Goal: Task Accomplishment & Management: Manage account settings

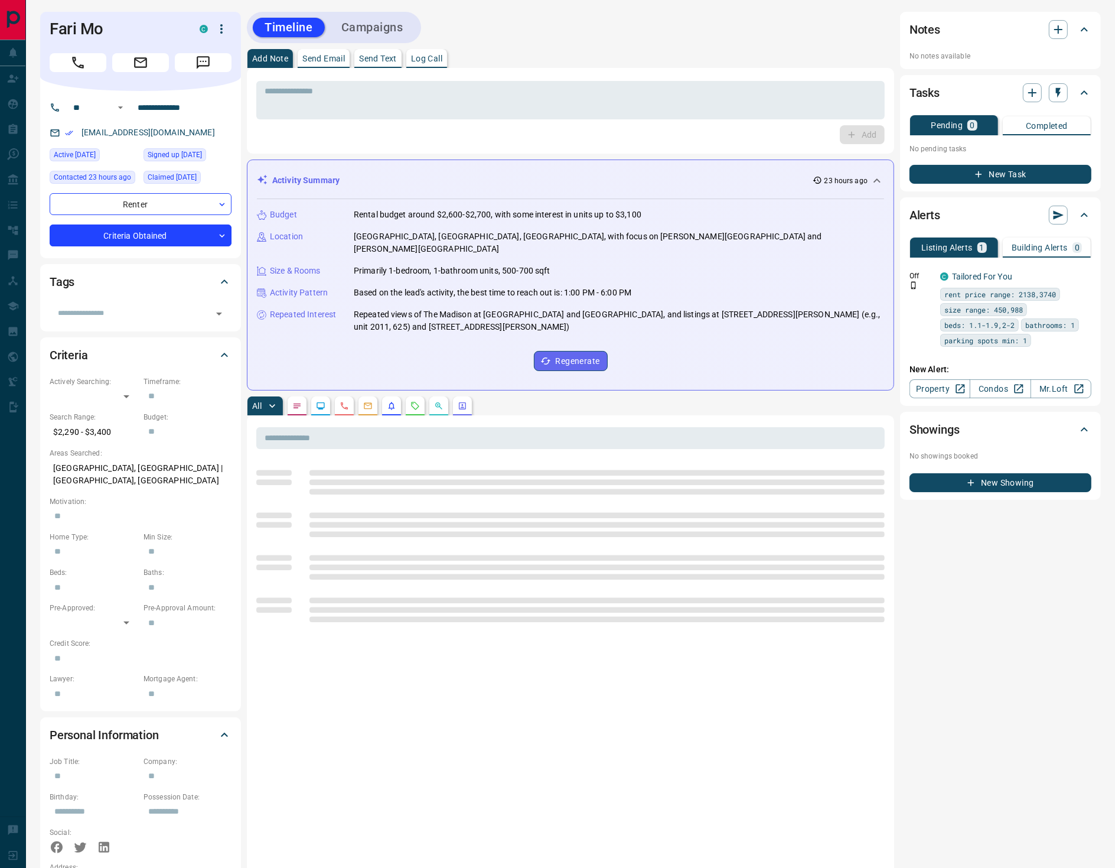
click at [431, 54] on p "Log Call" at bounding box center [426, 58] width 31 height 8
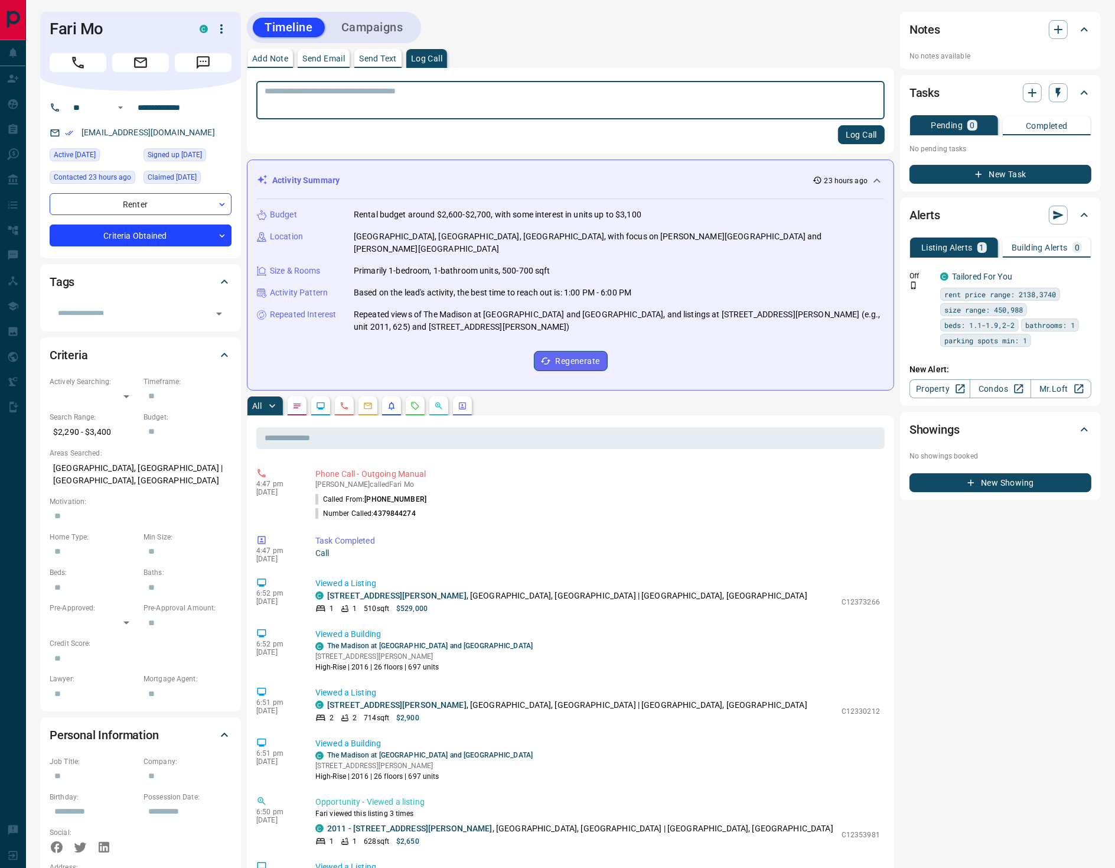
click at [860, 129] on button "Log Call" at bounding box center [861, 134] width 47 height 19
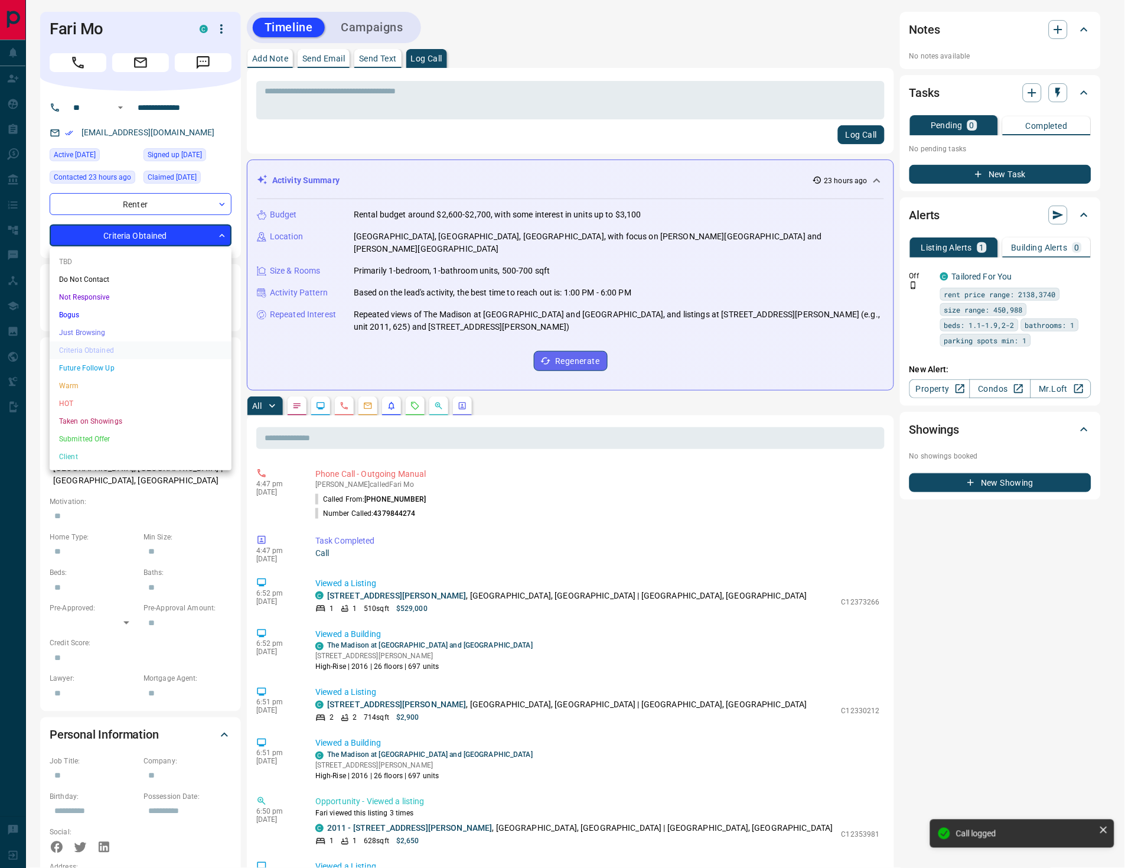
click at [124, 235] on body "**********" at bounding box center [562, 716] width 1125 height 1433
click at [99, 401] on li "HOT" at bounding box center [141, 404] width 182 height 18
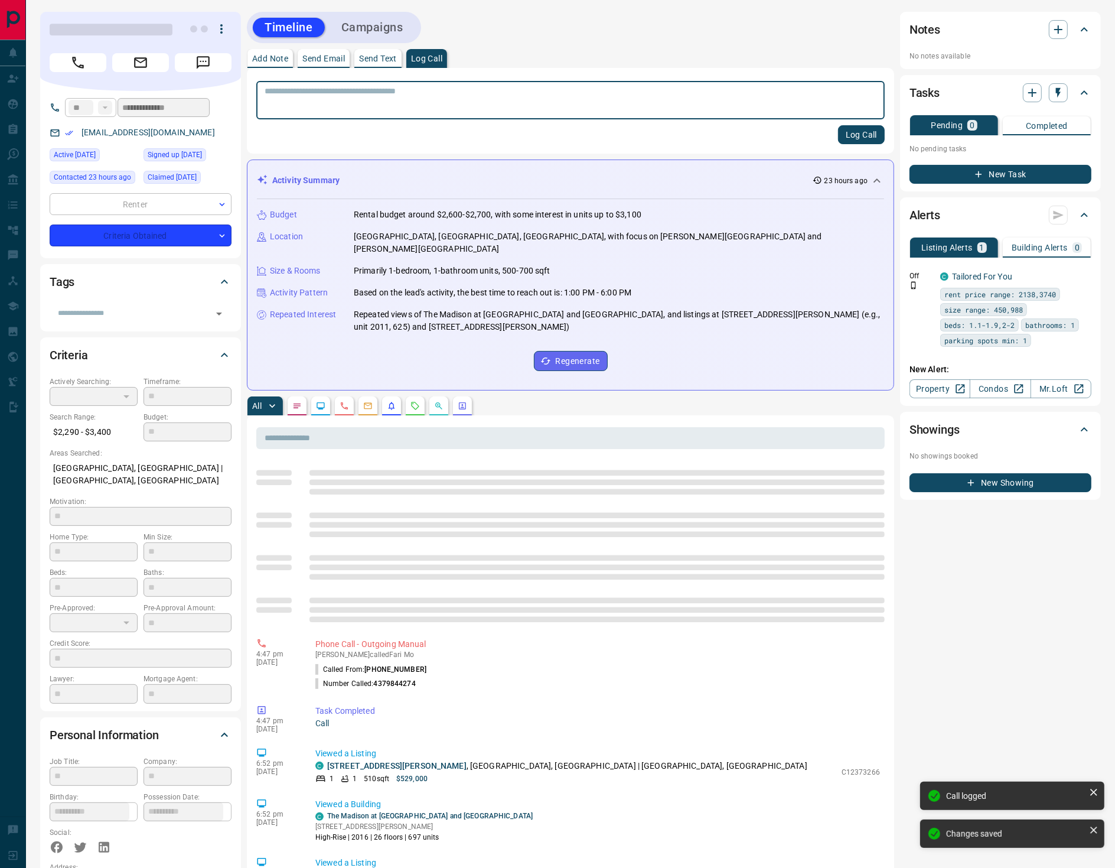
type input "*"
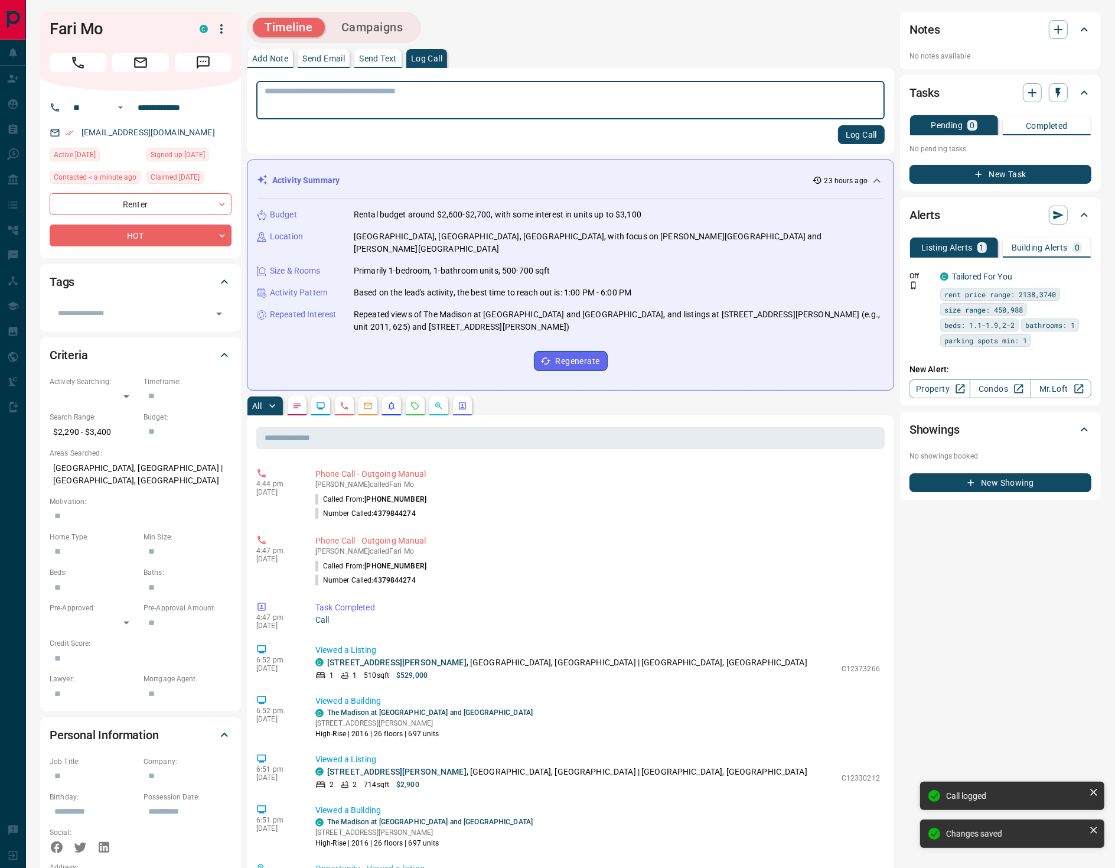
click at [416, 401] on icon "Requests" at bounding box center [415, 405] width 9 height 9
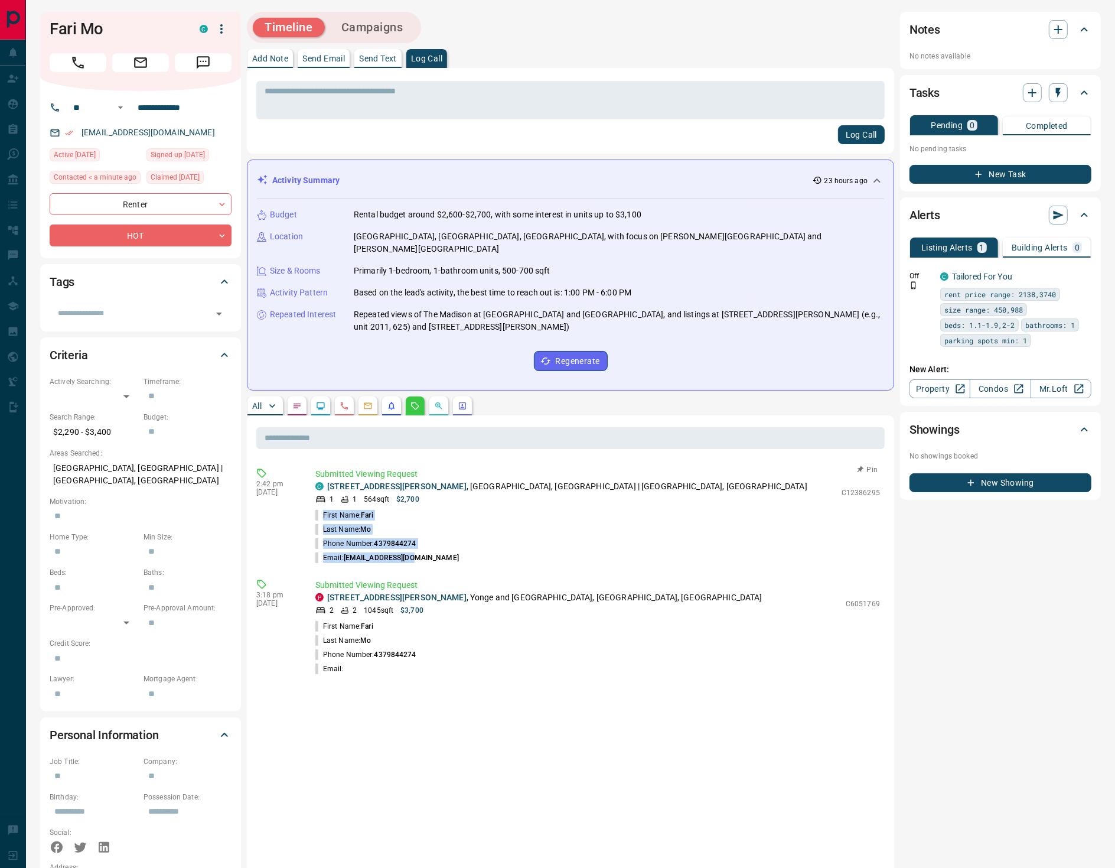
drag, startPoint x: 431, startPoint y: 540, endPoint x: 323, endPoint y: 500, distance: 114.6
click at [323, 508] on ul "First Name: [PERSON_NAME] Last Name: Mo Phone Number: [PHONE_NUMBER] Email: [EM…" at bounding box center [597, 536] width 565 height 57
copy ul "First Name: [PERSON_NAME] Last Name: Mo Phone Number: [PHONE_NUMBER] Email: [EM…"
click at [1057, 24] on icon "button" at bounding box center [1059, 29] width 14 height 14
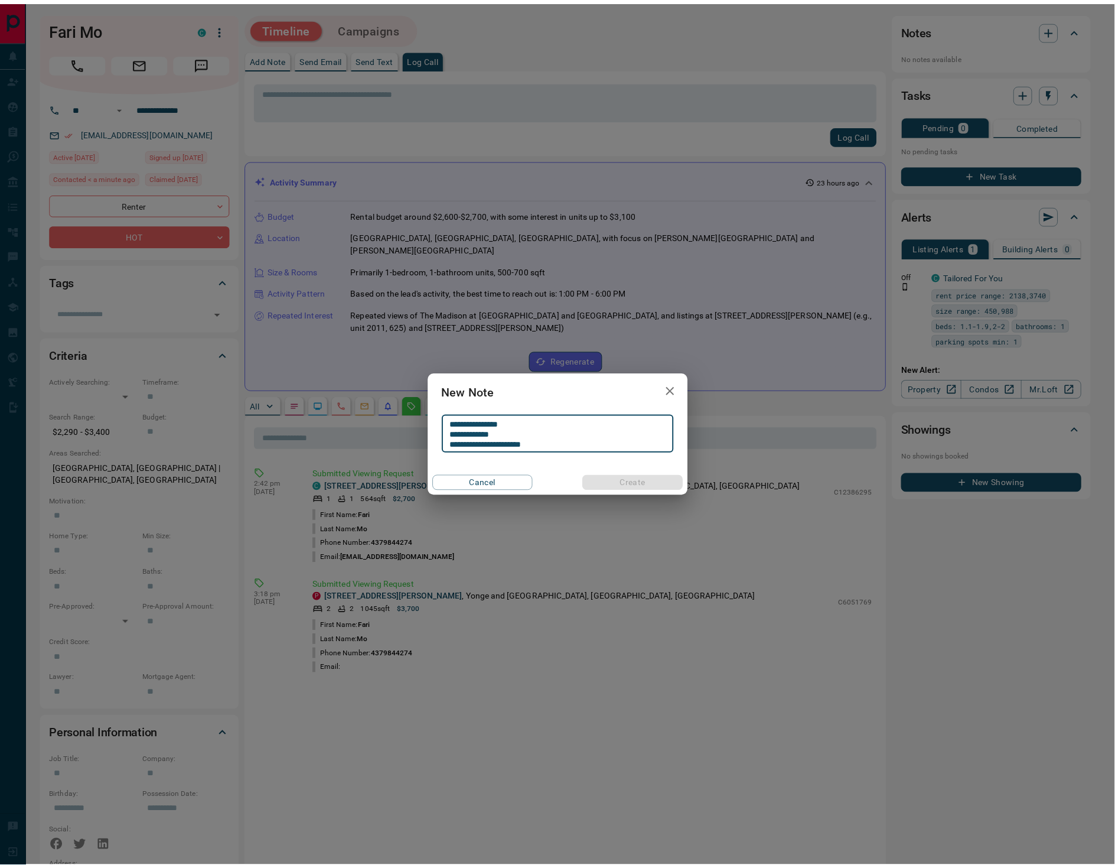
scroll to position [1, 0]
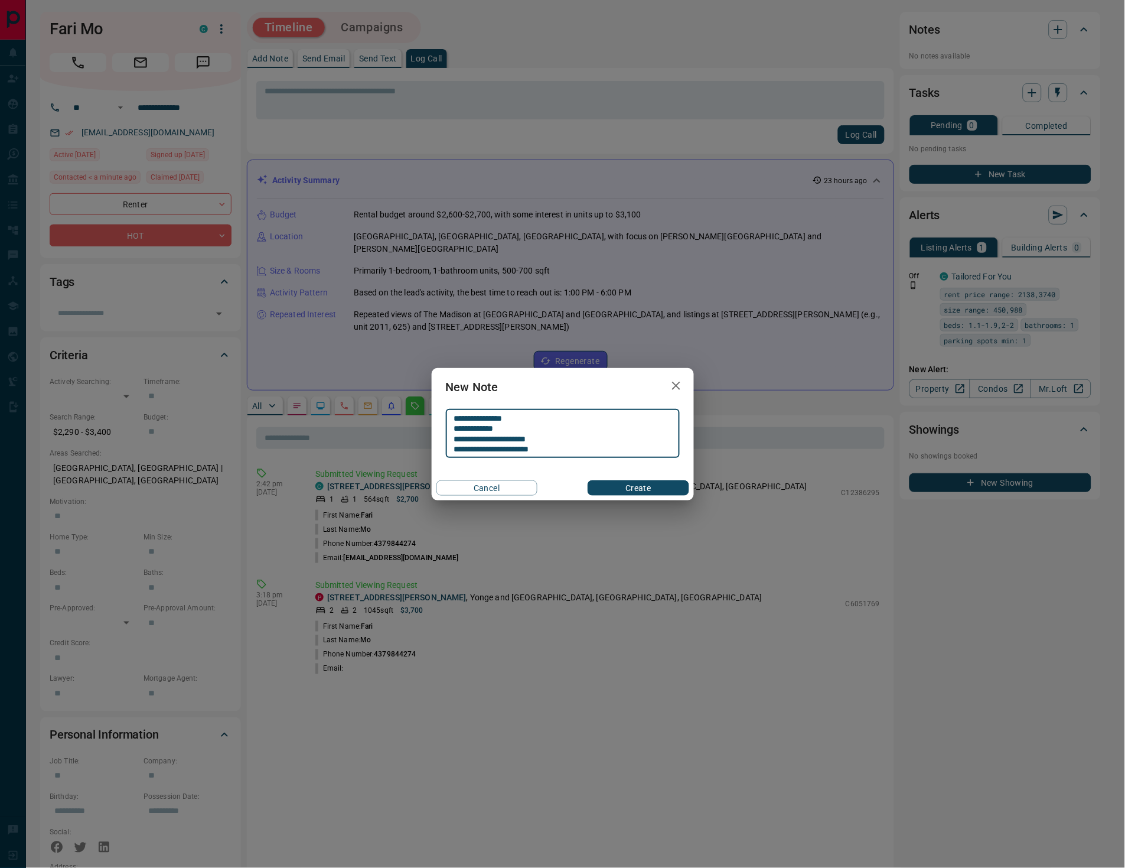
type textarea "**********"
click at [646, 487] on button "Create" at bounding box center [638, 487] width 101 height 15
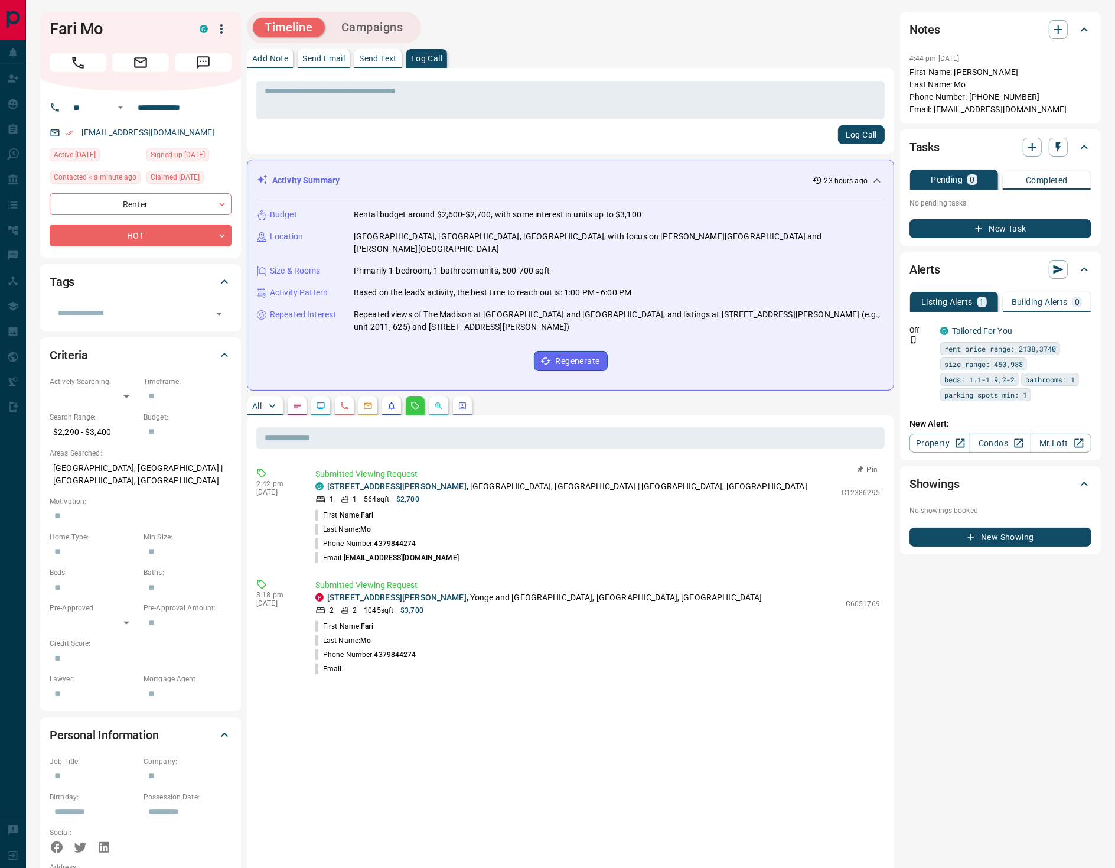
click at [865, 464] on icon "button" at bounding box center [861, 470] width 12 height 12
click at [1081, 321] on button "button" at bounding box center [1083, 329] width 17 height 17
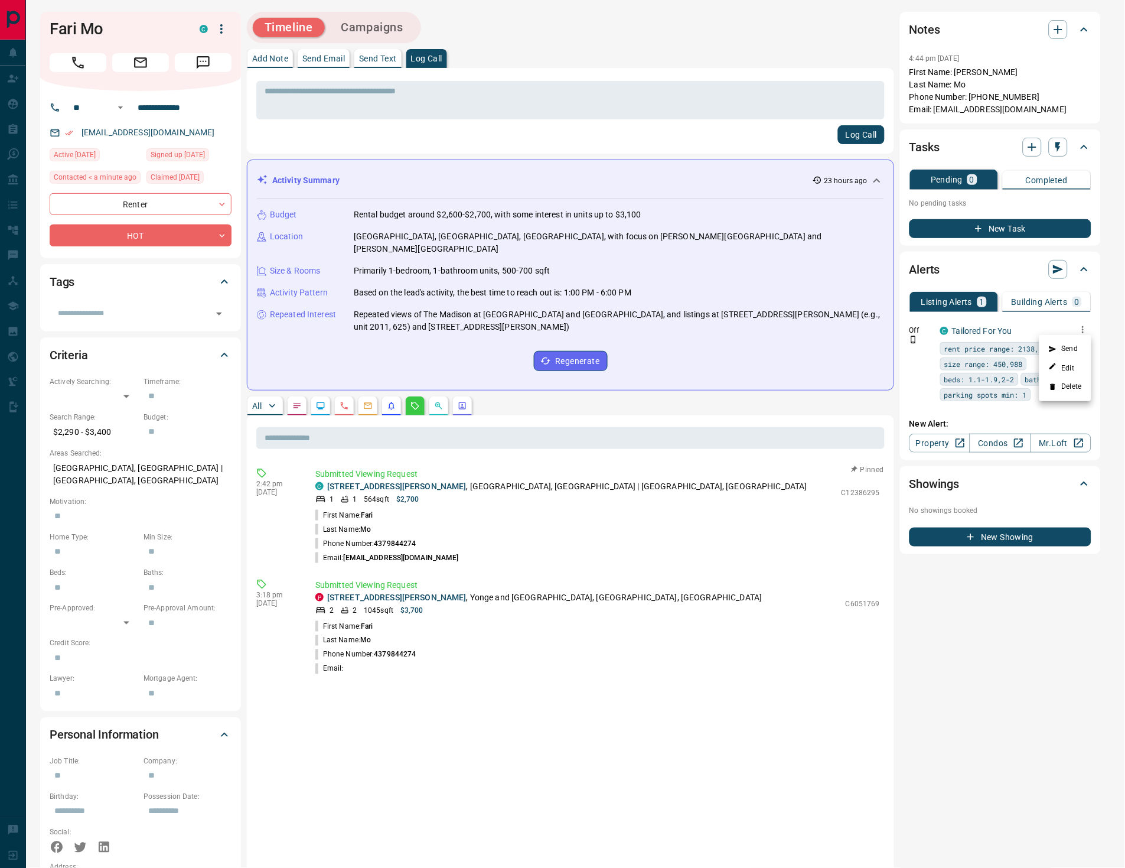
click at [1074, 383] on li "Delete" at bounding box center [1066, 387] width 52 height 19
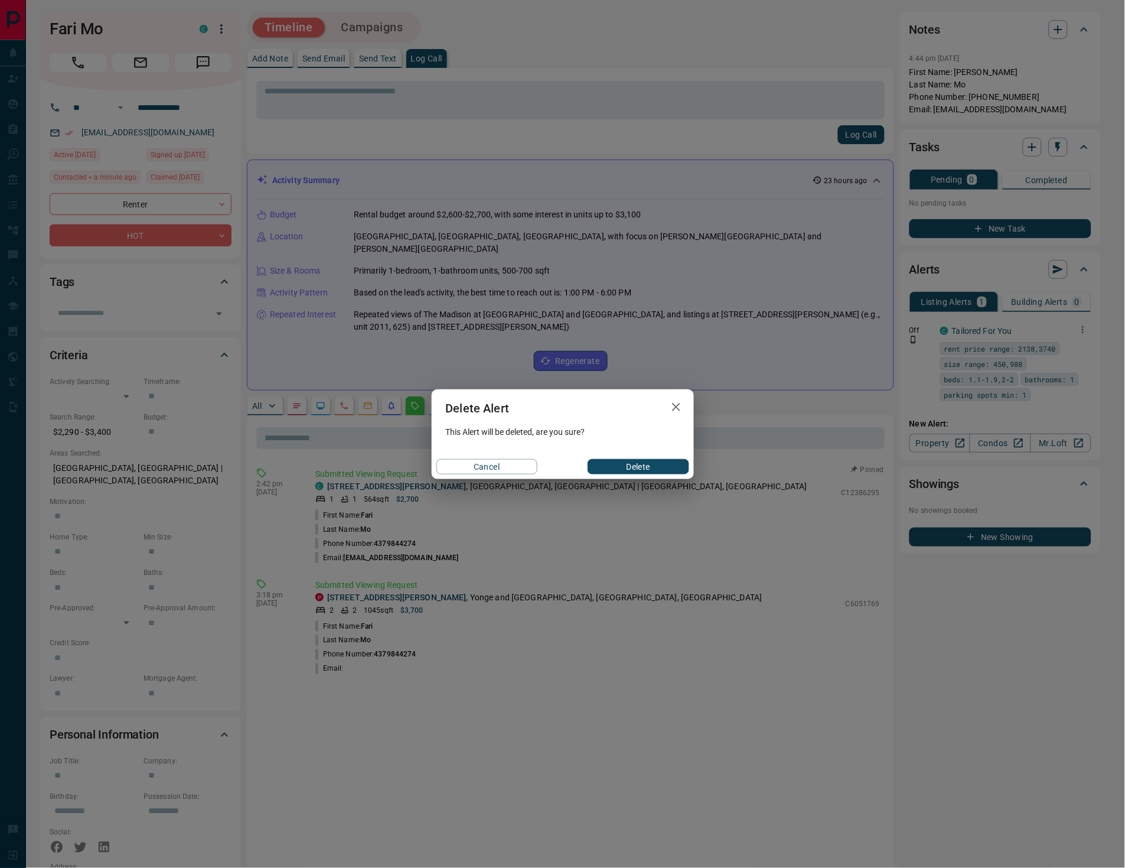
click at [649, 467] on button "Delete" at bounding box center [638, 466] width 101 height 15
